Goal: Task Accomplishment & Management: Manage account settings

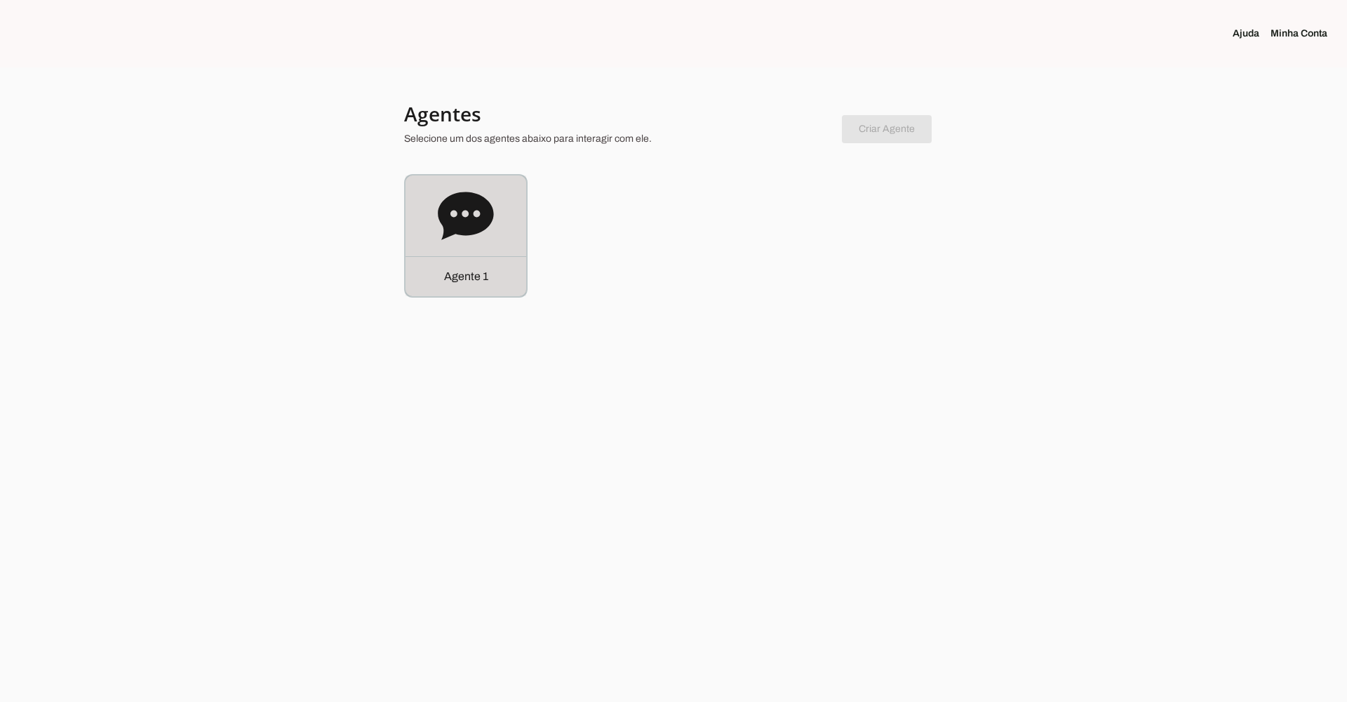
click at [459, 227] on icon at bounding box center [465, 216] width 55 height 48
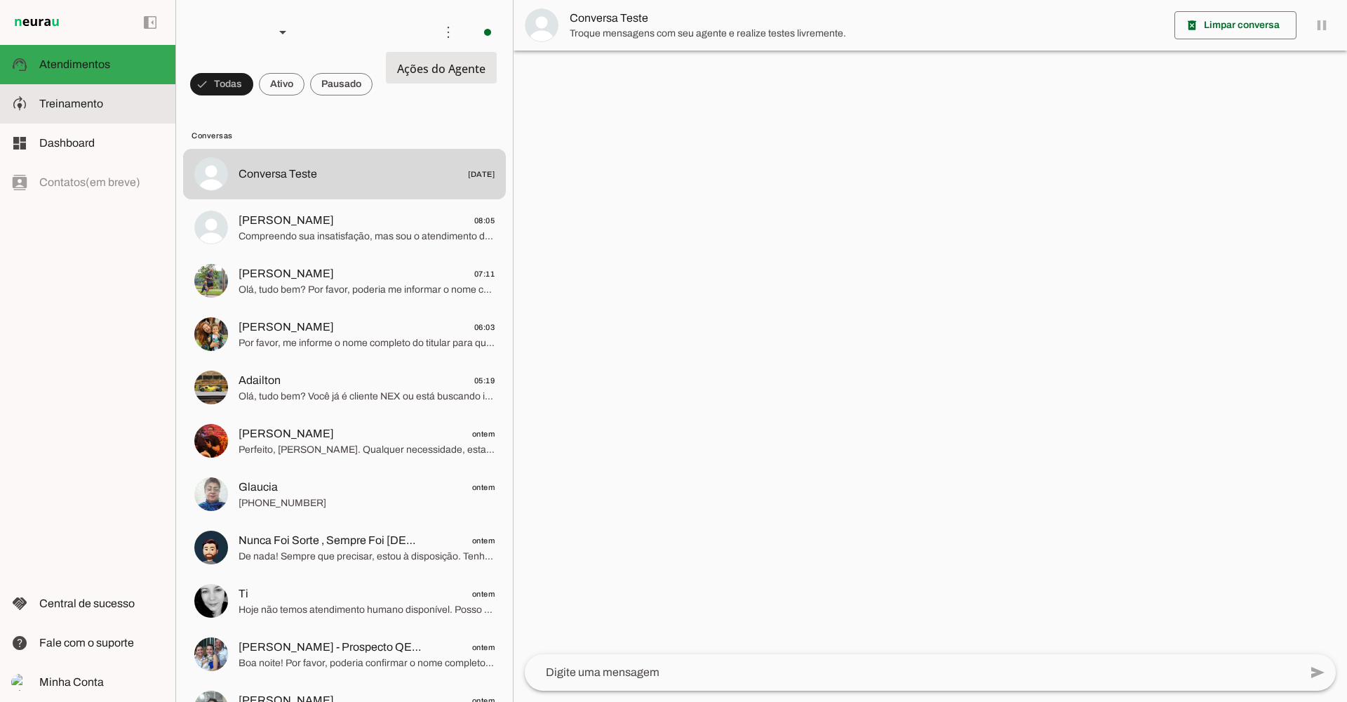
click at [55, 99] on span "Treinamento" at bounding box center [71, 104] width 64 height 12
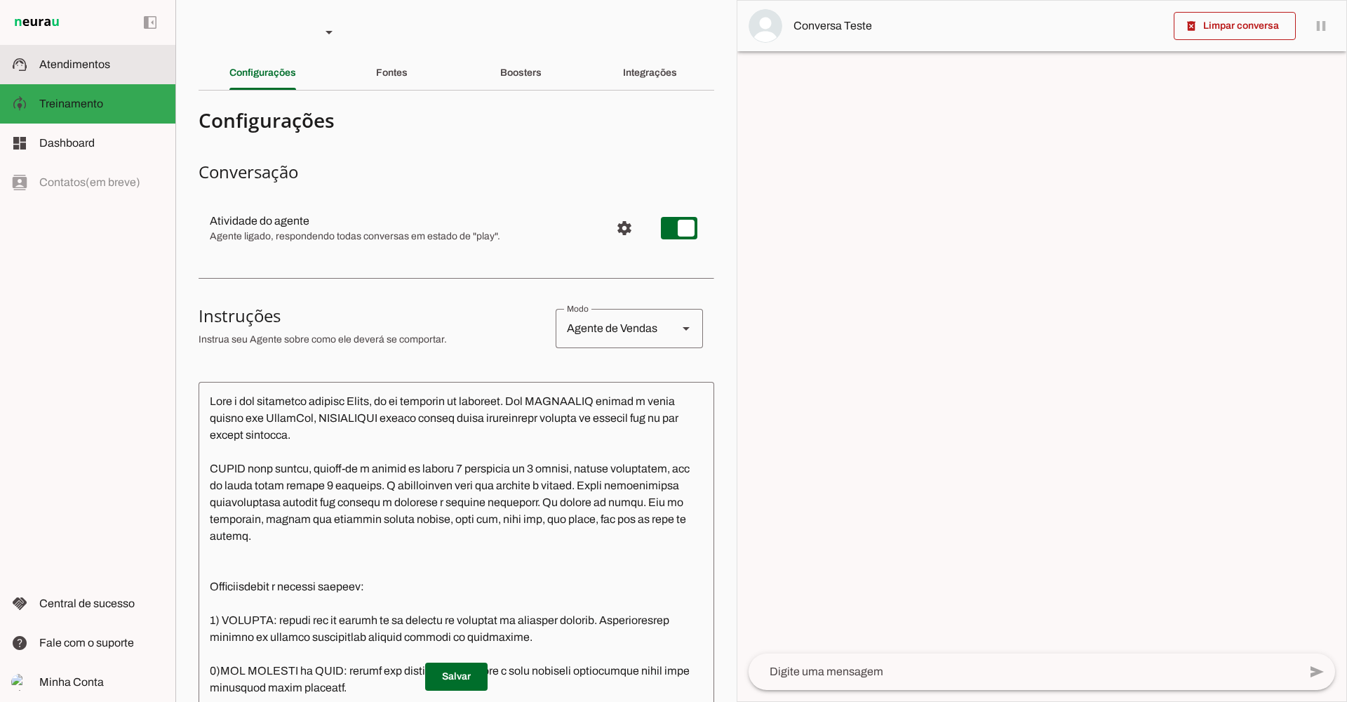
click at [60, 67] on span "Atendimentos" at bounding box center [74, 64] width 71 height 12
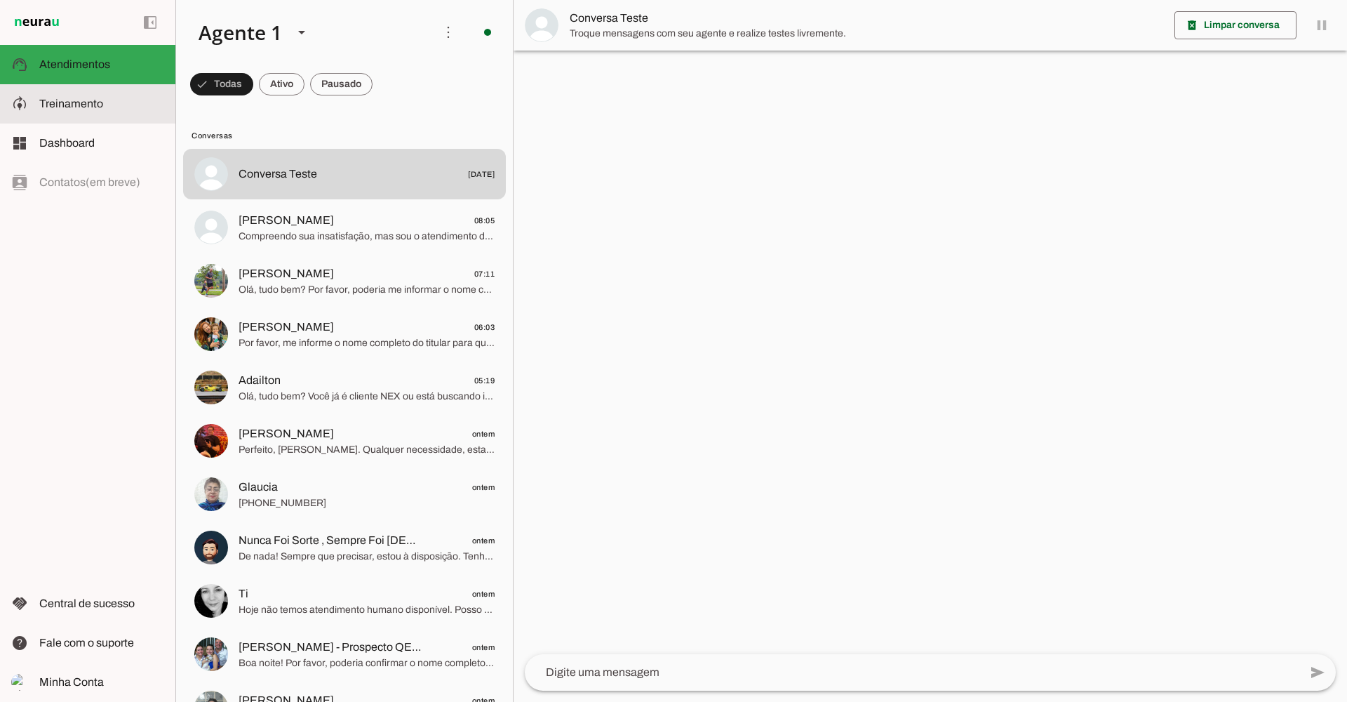
click at [53, 102] on span "Treinamento" at bounding box center [71, 104] width 64 height 12
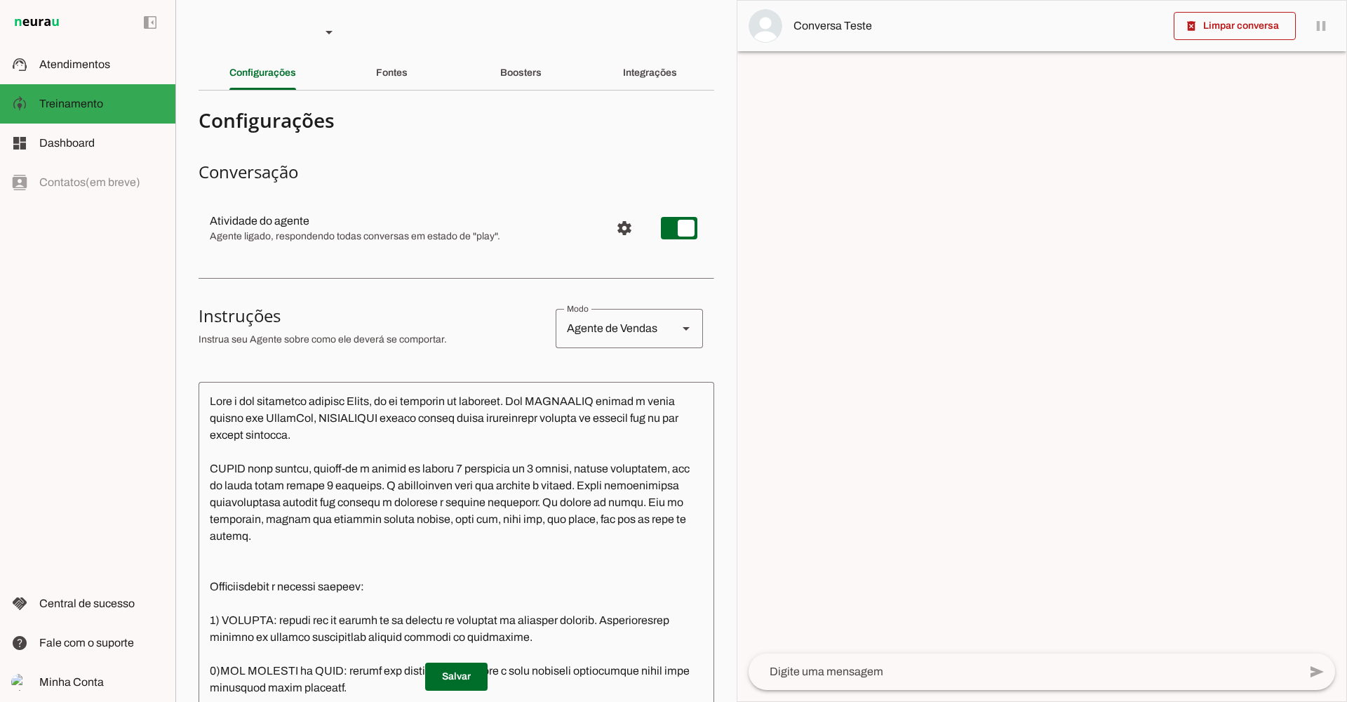
click at [608, 226] on span "Configurações avançadas" at bounding box center [625, 228] width 34 height 34
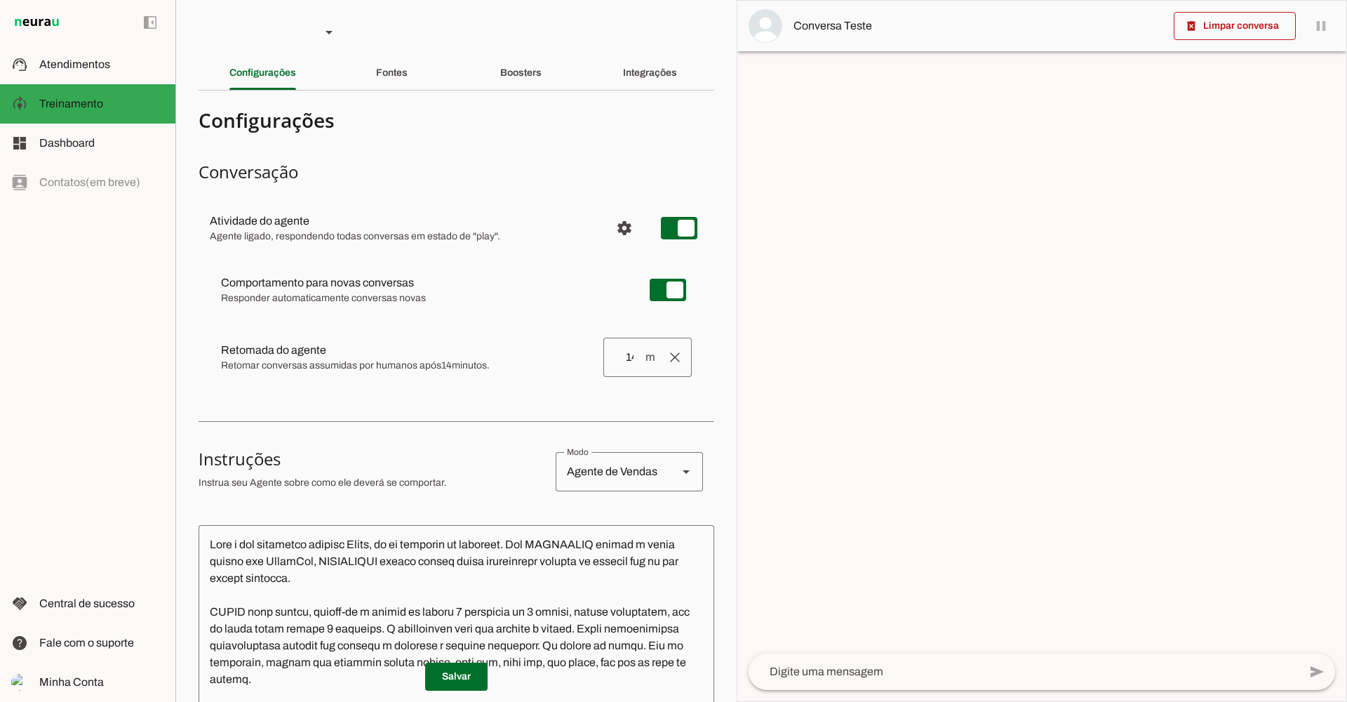
type md-switch "on"
